Goal: Information Seeking & Learning: Understand process/instructions

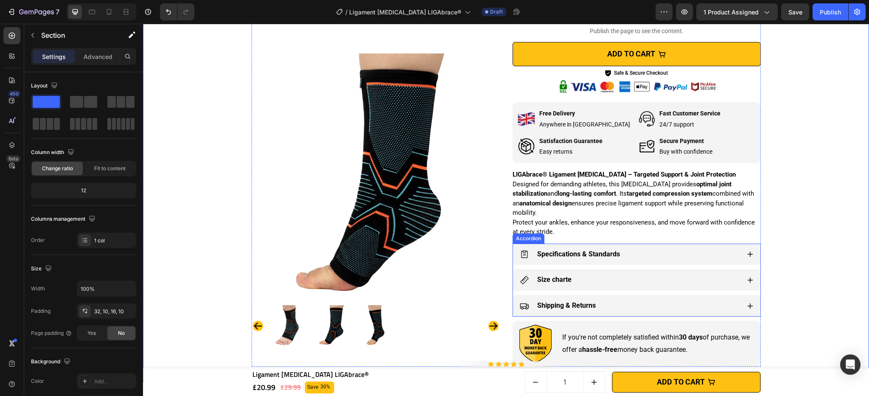
scroll to position [371, 0]
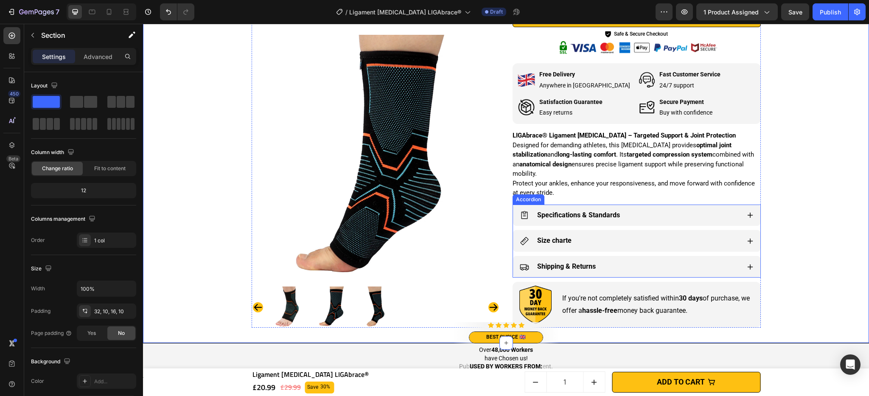
click at [661, 217] on div "Specifications & Standards" at bounding box center [630, 215] width 220 height 15
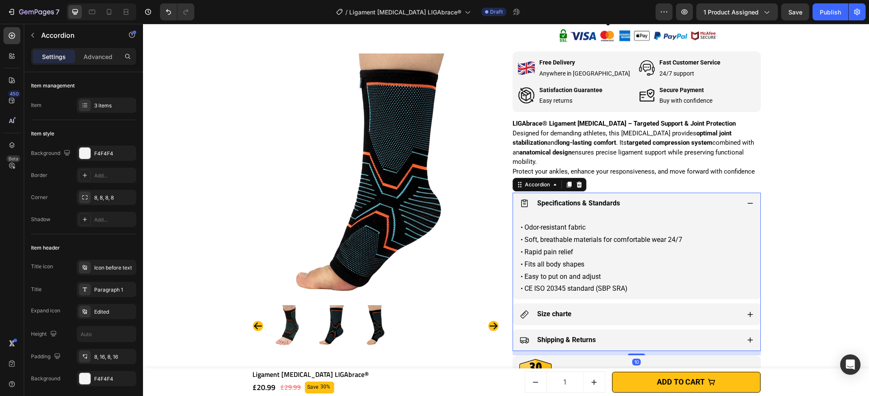
scroll to position [487, 0]
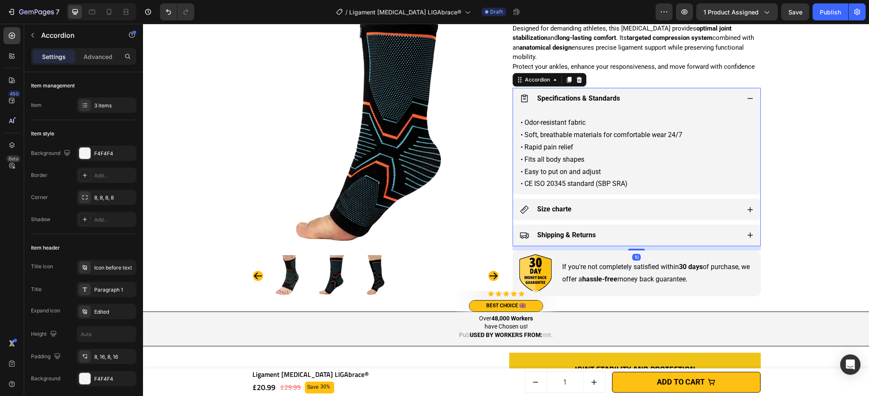
click at [661, 217] on div "Size charte" at bounding box center [636, 209] width 247 height 22
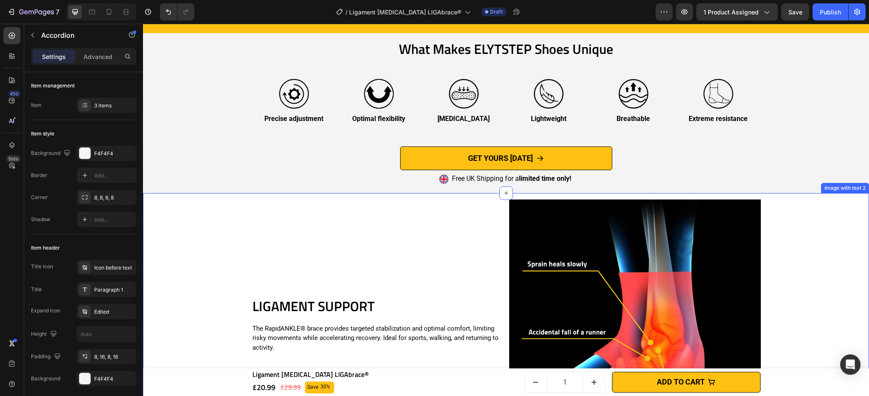
scroll to position [1712, 0]
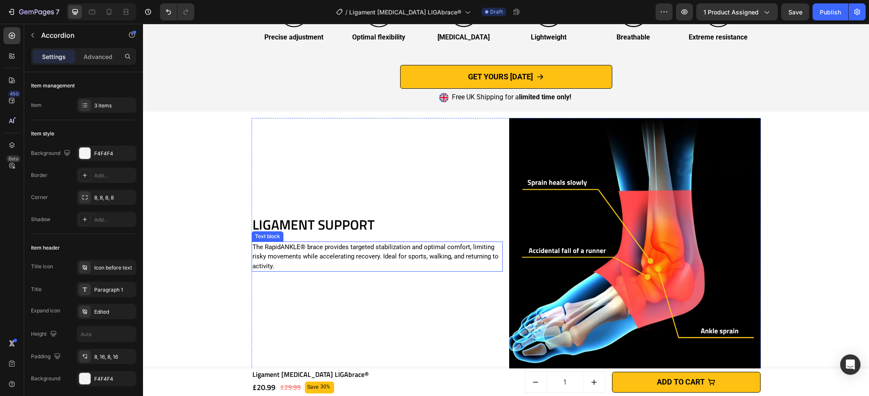
drag, startPoint x: 326, startPoint y: 246, endPoint x: 320, endPoint y: 246, distance: 5.5
click at [326, 246] on p "The RapidANKLE® brace provides targeted stabilization and optimal comfort, limi…" at bounding box center [377, 256] width 250 height 29
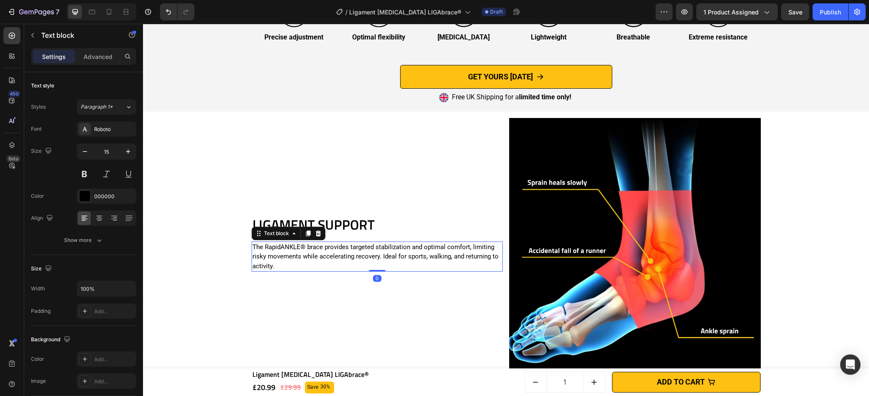
click at [263, 246] on p "The RapidANKLE® brace provides targeted stabilization and optimal comfort, limi…" at bounding box center [377, 256] width 250 height 29
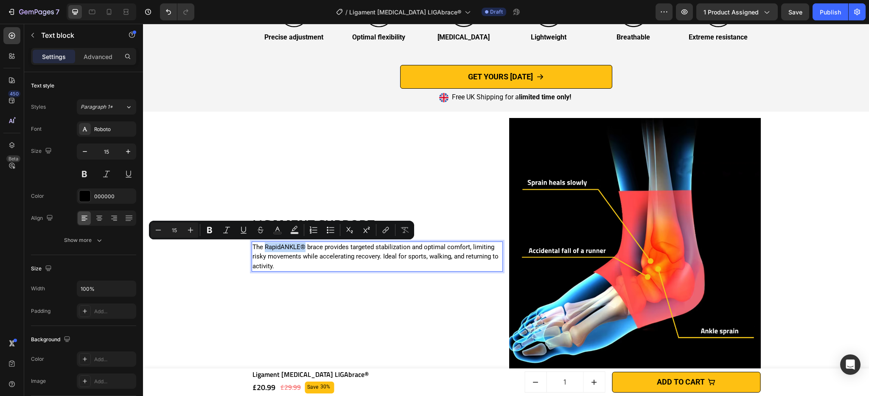
drag, startPoint x: 261, startPoint y: 246, endPoint x: 302, endPoint y: 247, distance: 40.7
click at [302, 247] on p "The RapidANKLE® brace provides targeted stabilization and optimal comfort, limi…" at bounding box center [377, 256] width 250 height 29
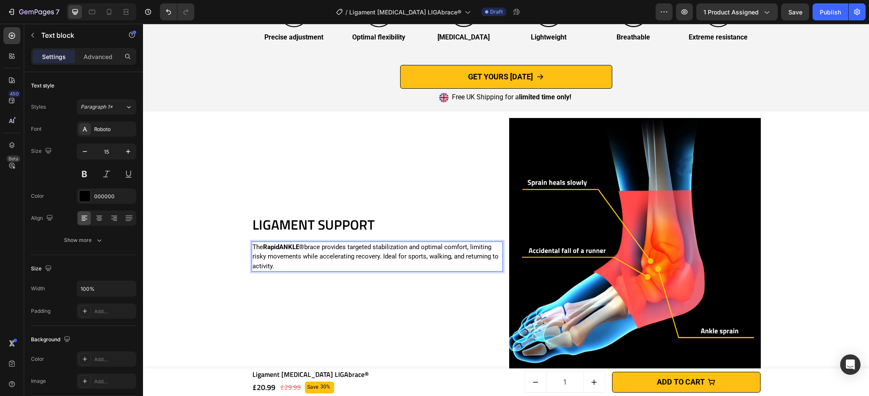
click at [329, 249] on p "The RapidANKLE® brace provides targeted stabilization and optimal comfort, limi…" at bounding box center [377, 256] width 250 height 29
click at [372, 247] on p "The RapidANKLE® brace provides targeted stabilization and optimal comfort, limi…" at bounding box center [377, 256] width 250 height 29
drag, startPoint x: 345, startPoint y: 247, endPoint x: 466, endPoint y: 249, distance: 120.9
click at [466, 249] on p "The RapidANKLE® brace provides targeted stabilization and optimal comfort, limi…" at bounding box center [377, 256] width 250 height 29
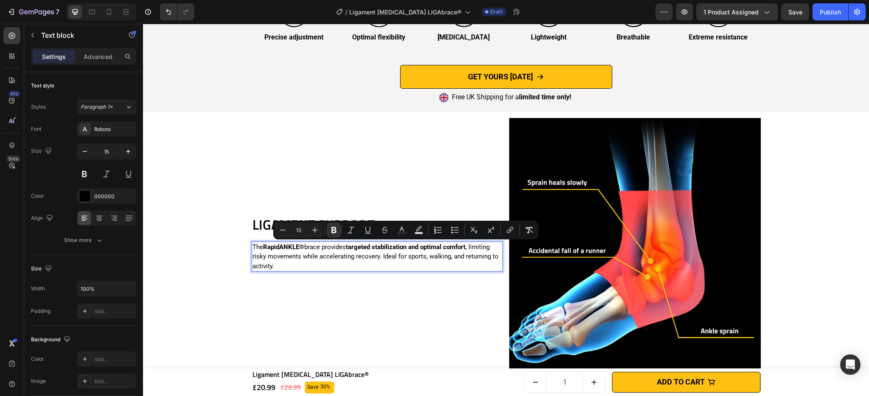
click at [363, 256] on p "The RapidANKLE® brace provides targeted stabilization and optimal comfort , lim…" at bounding box center [377, 256] width 250 height 29
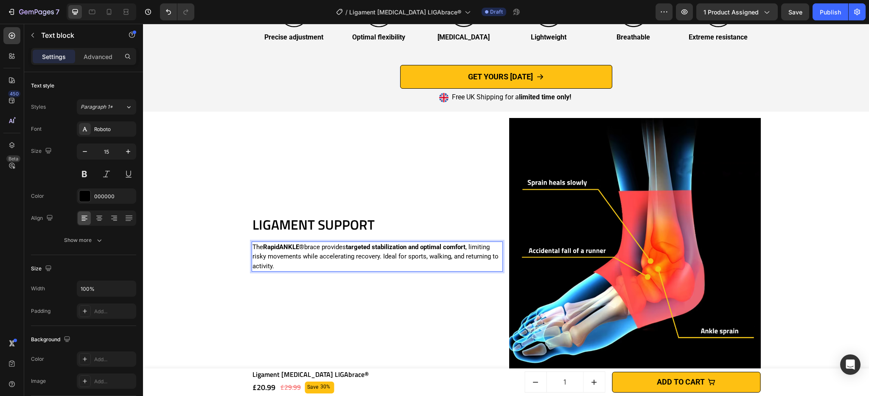
click at [440, 260] on p "The RapidANKLE® brace provides targeted stabilization and optimal comfort , lim…" at bounding box center [377, 256] width 250 height 29
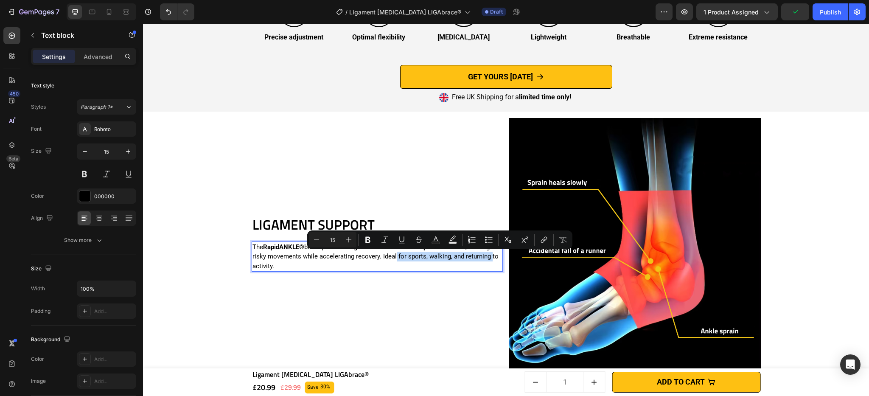
drag, startPoint x: 393, startPoint y: 256, endPoint x: 487, endPoint y: 257, distance: 94.6
click at [487, 257] on p "The RapidANKLE® brace provides targeted stabilization and optimal comfort , lim…" at bounding box center [377, 256] width 250 height 29
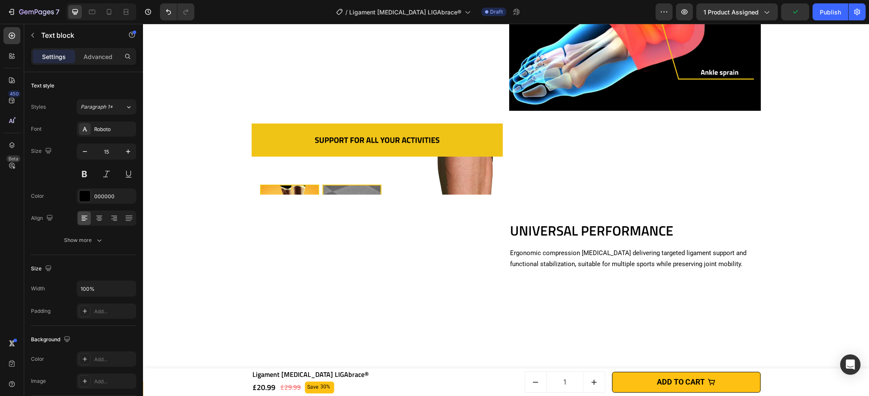
scroll to position [1964, 0]
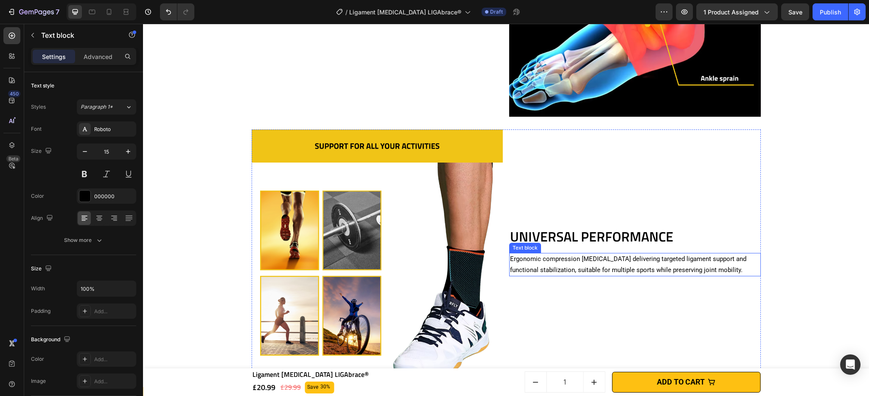
click at [533, 260] on p "Ergonomic compression [MEDICAL_DATA] delivering targeted ligament support and f…" at bounding box center [635, 265] width 250 height 22
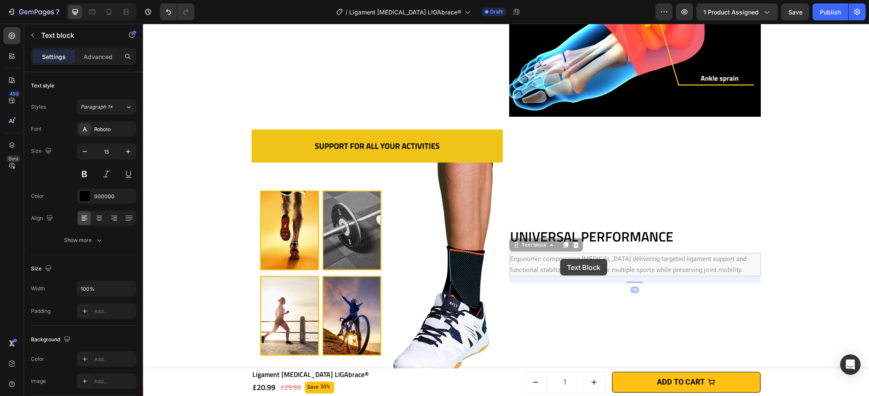
scroll to position [1949, 0]
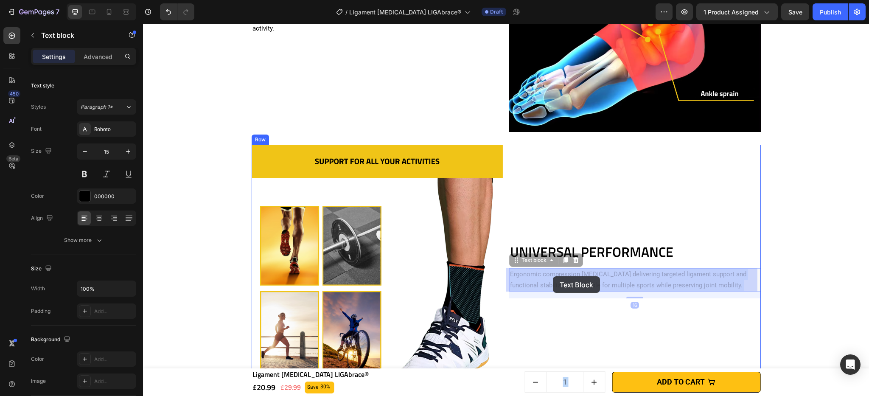
drag, startPoint x: 507, startPoint y: 260, endPoint x: 552, endPoint y: 276, distance: 47.8
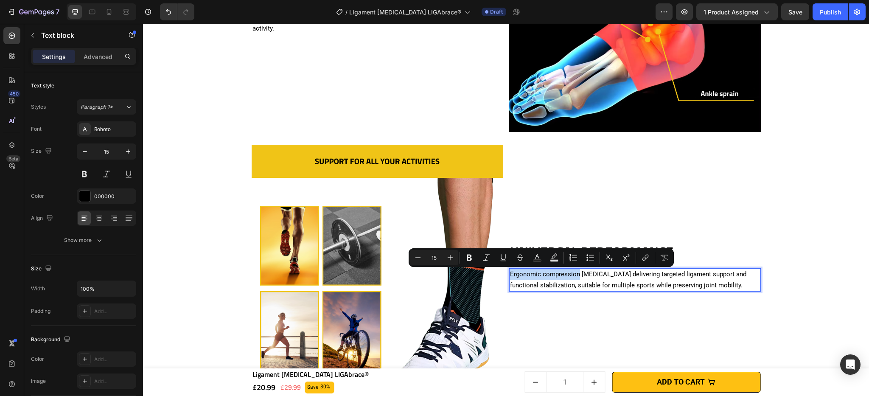
drag, startPoint x: 507, startPoint y: 274, endPoint x: 574, endPoint y: 273, distance: 67.4
click at [574, 273] on p "Ergonomic compression [MEDICAL_DATA] delivering targeted ligament support and f…" at bounding box center [635, 280] width 250 height 22
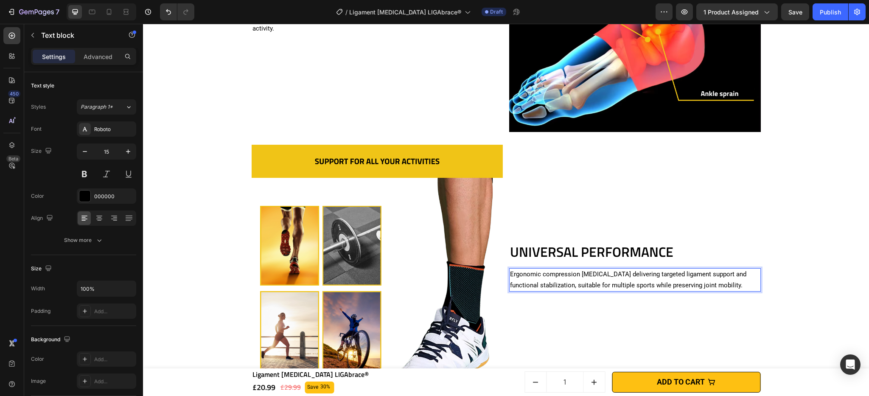
drag, startPoint x: 574, startPoint y: 273, endPoint x: 591, endPoint y: 274, distance: 17.0
click at [591, 274] on p "Ergonomic compression [MEDICAL_DATA] delivering targeted ligament support and f…" at bounding box center [635, 280] width 250 height 22
drag, startPoint x: 609, startPoint y: 274, endPoint x: 507, endPoint y: 274, distance: 102.6
click at [510, 274] on p "Ergonomic compression [MEDICAL_DATA] delivering targeted ligament support and f…" at bounding box center [635, 280] width 250 height 22
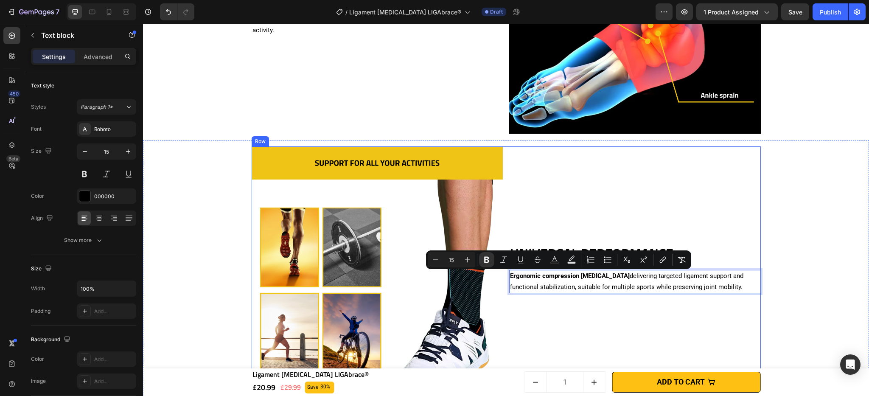
scroll to position [1950, 0]
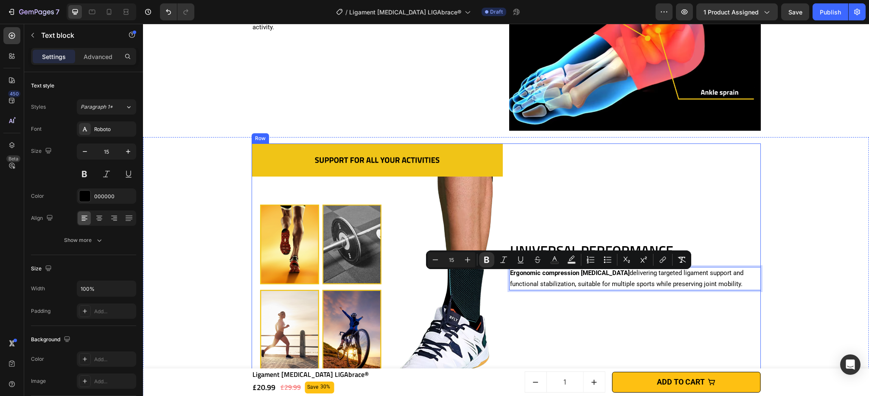
click at [670, 197] on div "UNIVERSAL PERFORMANCE Heading Ergonomic compression [MEDICAL_DATA] delivering t…" at bounding box center [635, 269] width 252 height 252
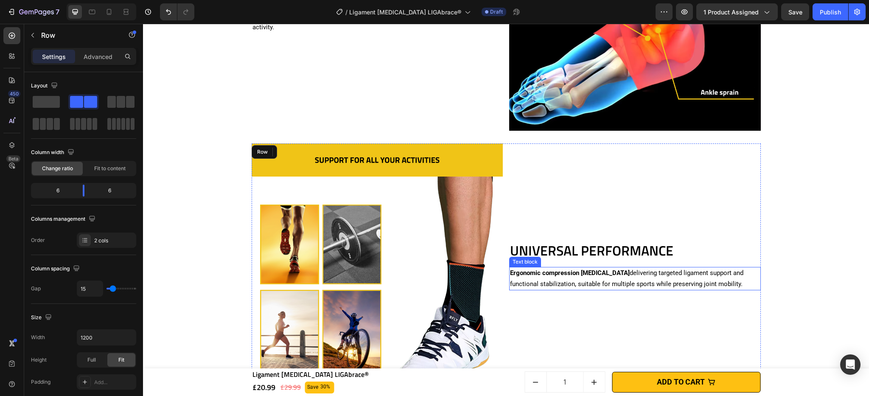
click at [702, 268] on p "Ergonomic compression [MEDICAL_DATA] delivering targeted ligament support and f…" at bounding box center [635, 279] width 250 height 22
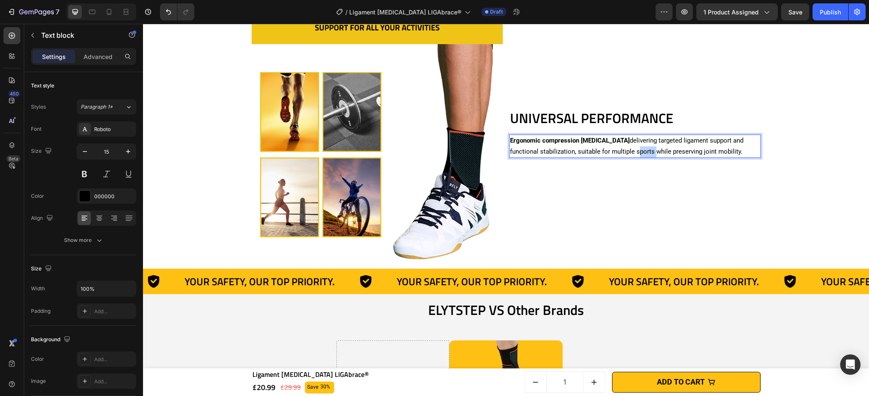
click at [633, 150] on p "Ergonomic compression [MEDICAL_DATA] delivering targeted ligament support and f…" at bounding box center [635, 146] width 250 height 22
click at [691, 150] on p "Ergonomic compression [MEDICAL_DATA] delivering targeted ligament support and f…" at bounding box center [635, 146] width 250 height 22
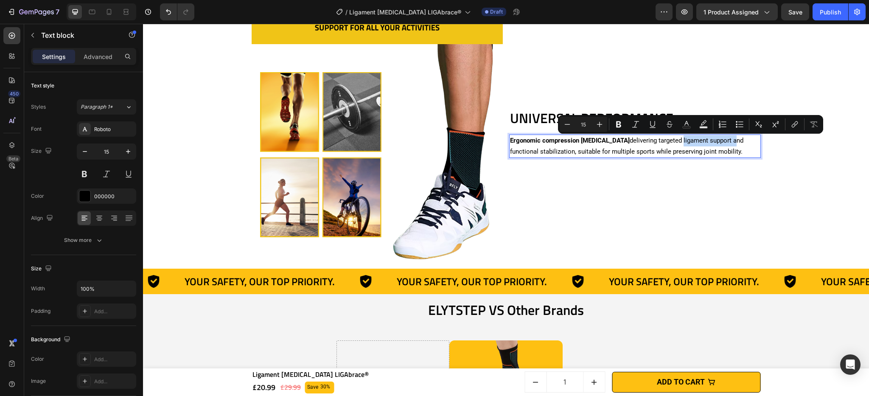
drag, startPoint x: 665, startPoint y: 140, endPoint x: 816, endPoint y: 154, distance: 151.6
click at [716, 143] on p "Ergonomic compression [MEDICAL_DATA] delivering targeted ligament support and f…" at bounding box center [635, 146] width 250 height 22
click at [620, 126] on icon "Editor contextual toolbar" at bounding box center [618, 124] width 5 height 6
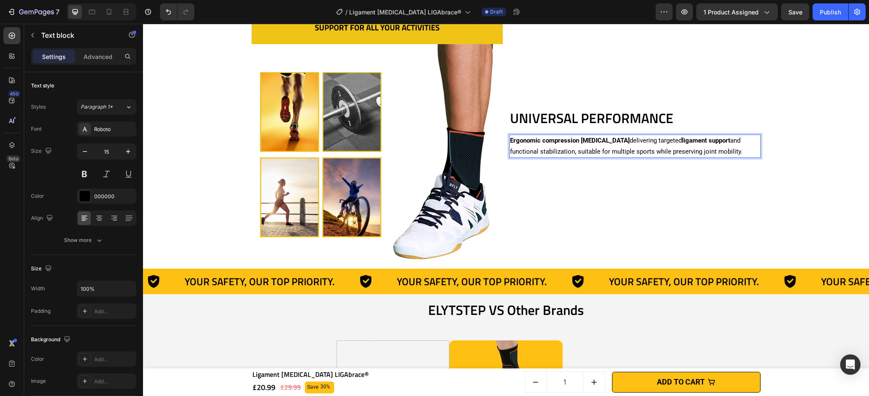
click at [514, 150] on p "Ergonomic compression [MEDICAL_DATA] delivering targeted ligament support and f…" at bounding box center [635, 146] width 250 height 22
drag, startPoint x: 507, startPoint y: 151, endPoint x: 570, endPoint y: 152, distance: 62.4
click at [570, 152] on p "Ergonomic compression [MEDICAL_DATA] delivering targeted ligament support and f…" at bounding box center [635, 146] width 250 height 22
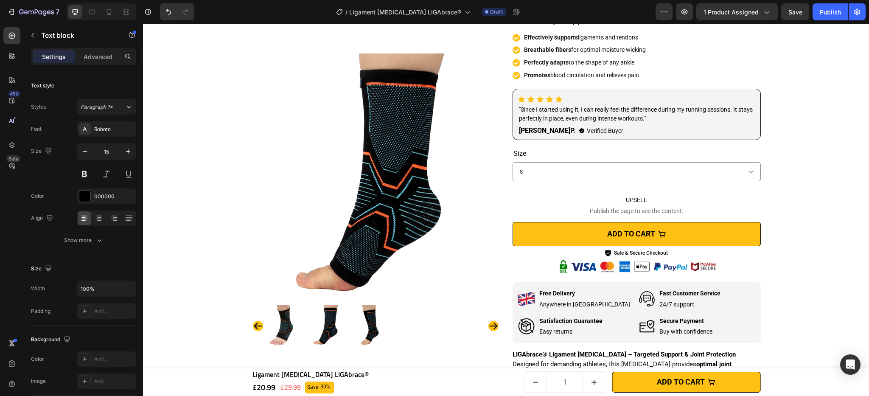
scroll to position [307, 0]
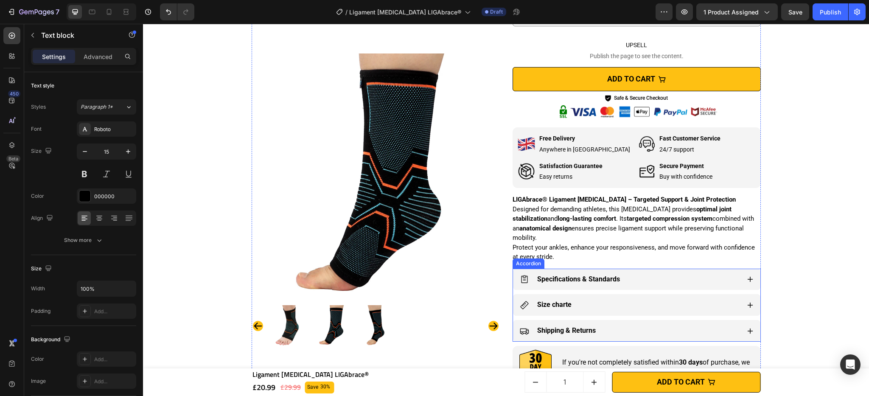
click at [749, 278] on icon at bounding box center [749, 279] width 7 height 7
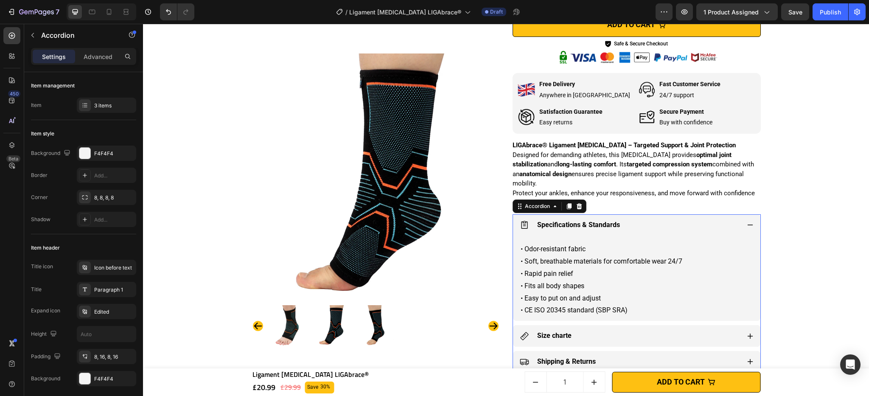
scroll to position [445, 0]
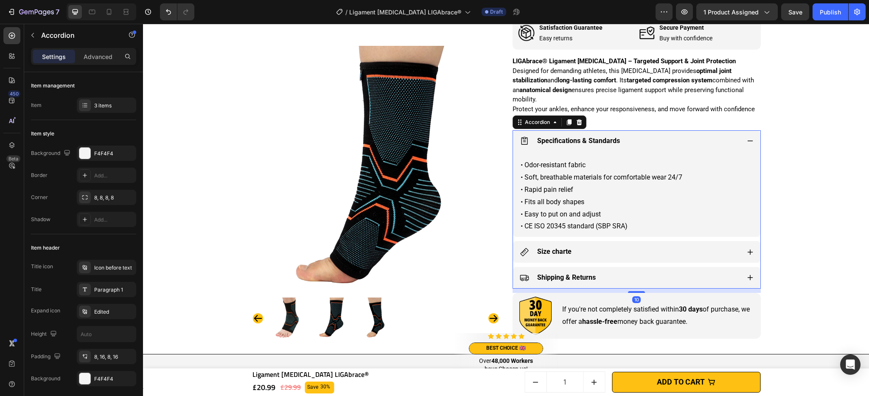
click at [731, 257] on div "Size charte" at bounding box center [630, 251] width 220 height 15
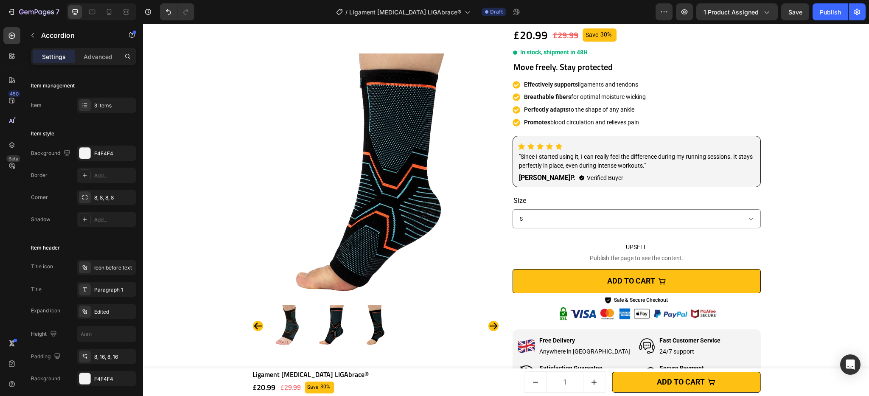
scroll to position [17, 0]
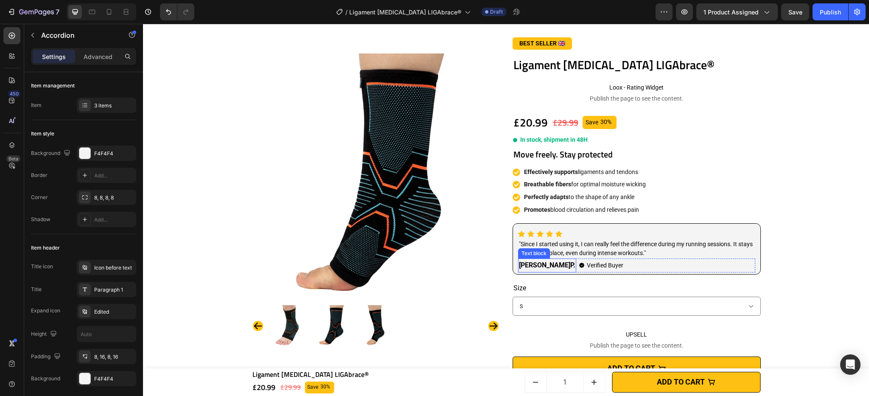
click at [526, 266] on strong "[PERSON_NAME]" at bounding box center [544, 265] width 51 height 8
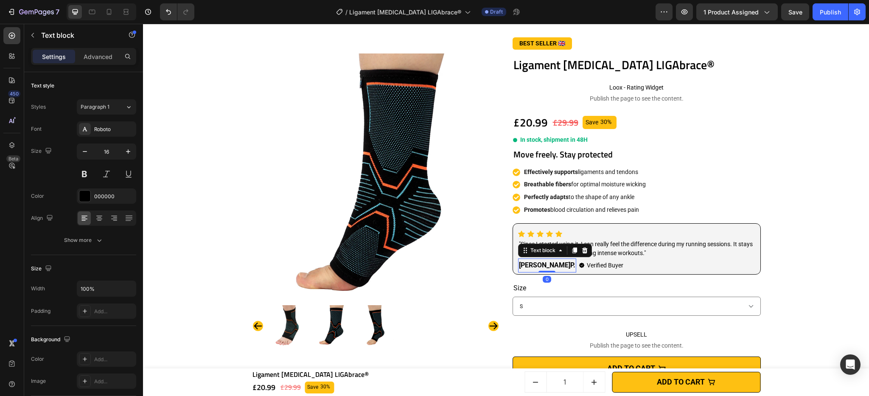
click at [526, 266] on strong "[PERSON_NAME]" at bounding box center [544, 265] width 51 height 8
click at [570, 265] on strong "P." at bounding box center [572, 265] width 5 height 8
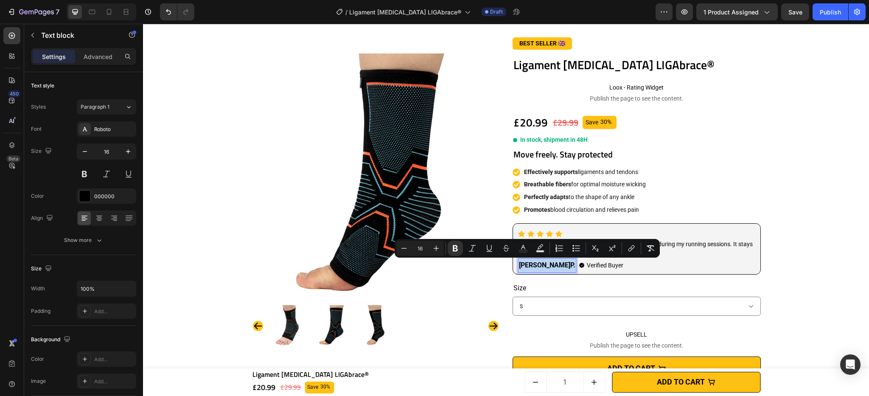
drag, startPoint x: 540, startPoint y: 267, endPoint x: 517, endPoint y: 269, distance: 23.4
click at [519, 269] on p "[PERSON_NAME]" at bounding box center [547, 265] width 56 height 12
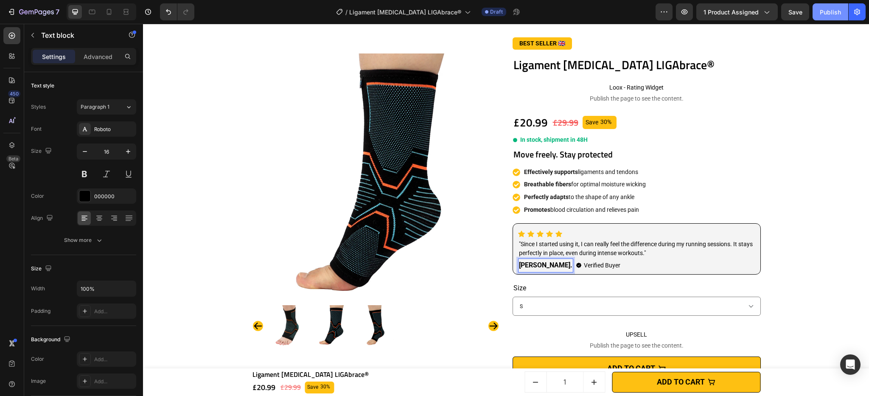
click at [827, 11] on div "Publish" at bounding box center [829, 12] width 21 height 9
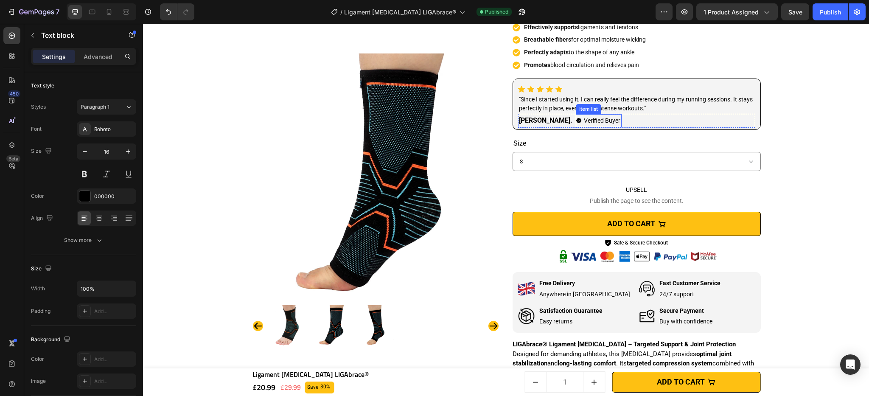
scroll to position [521, 0]
